Goal: Information Seeking & Learning: Learn about a topic

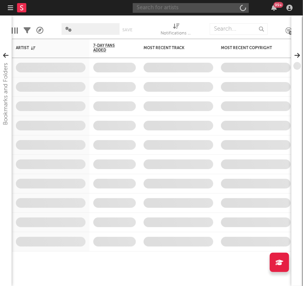
click at [157, 11] on input "text" at bounding box center [191, 8] width 116 height 10
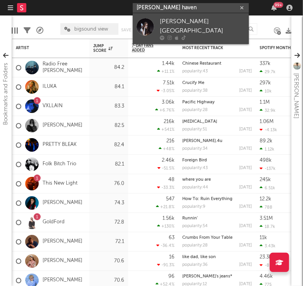
type input "[PERSON_NAME] haven"
click at [163, 22] on div "[PERSON_NAME][GEOGRAPHIC_DATA]" at bounding box center [202, 26] width 85 height 19
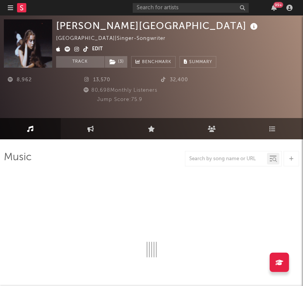
select select "1w"
